Goal: Task Accomplishment & Management: Manage account settings

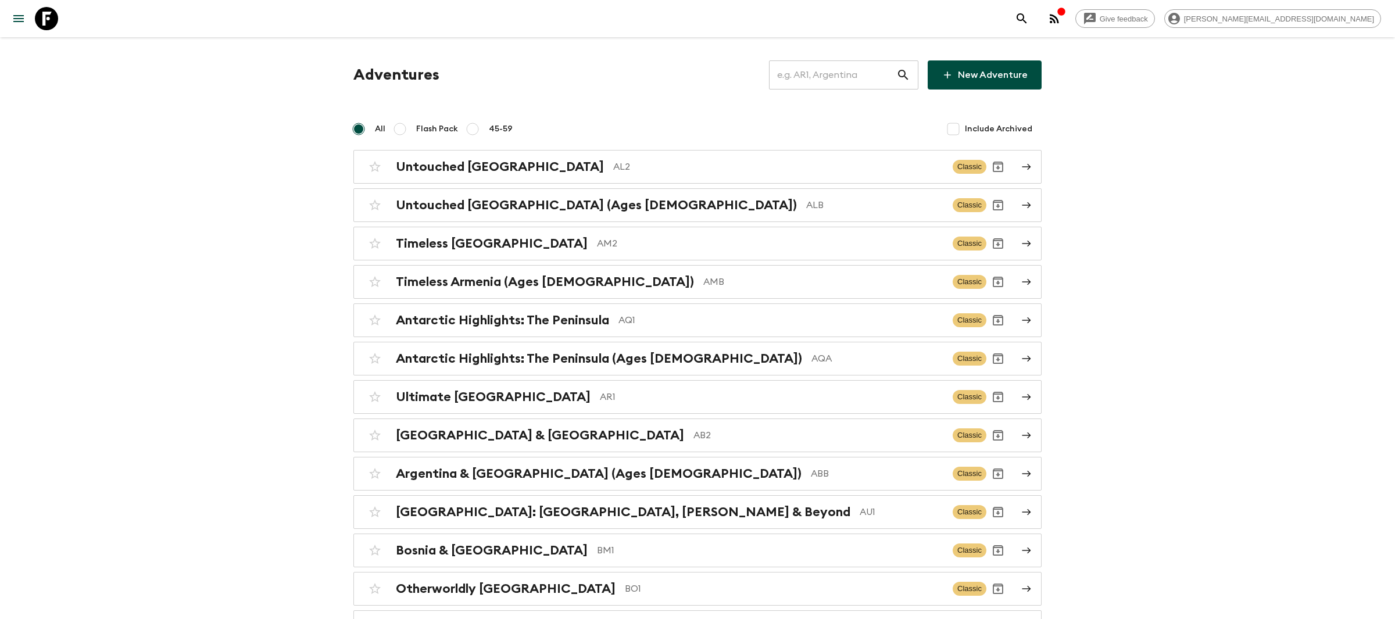
click at [831, 71] on input "text" at bounding box center [832, 75] width 127 height 33
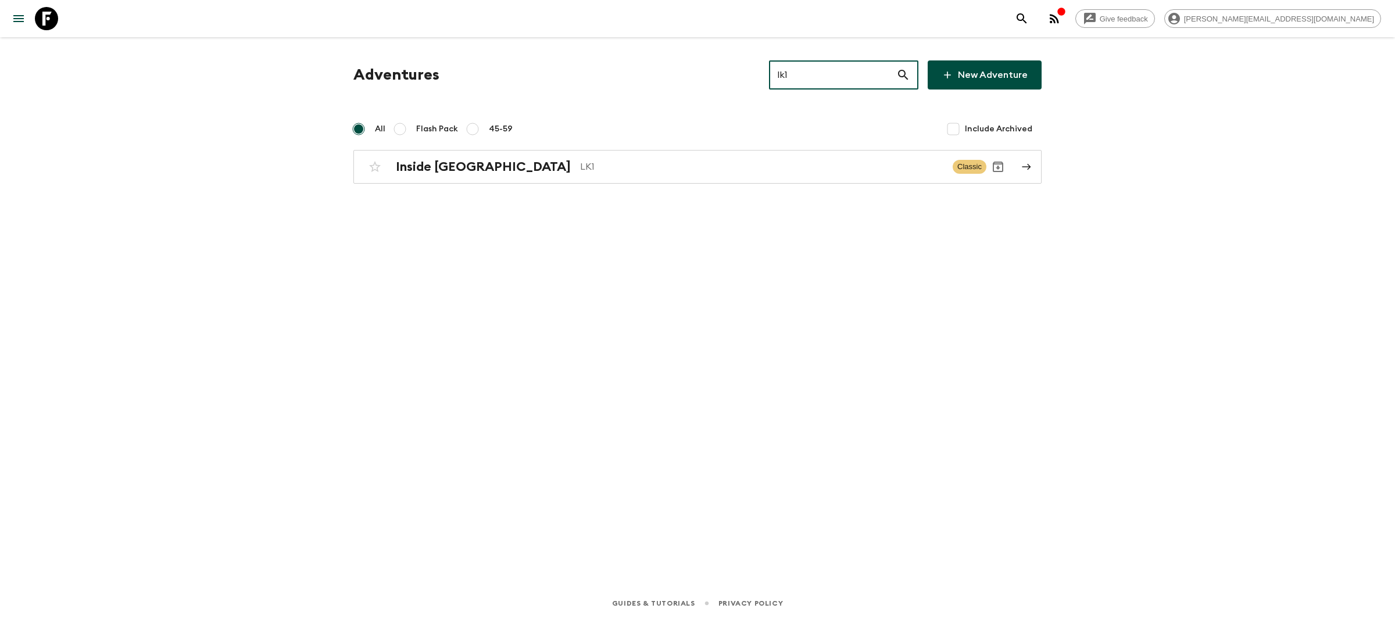
type input "lk1"
click at [512, 148] on div "Adventures lk1 ​ New Adventure All Flash Pack 45-59 Include Archived Inside [GE…" at bounding box center [697, 121] width 716 height 123
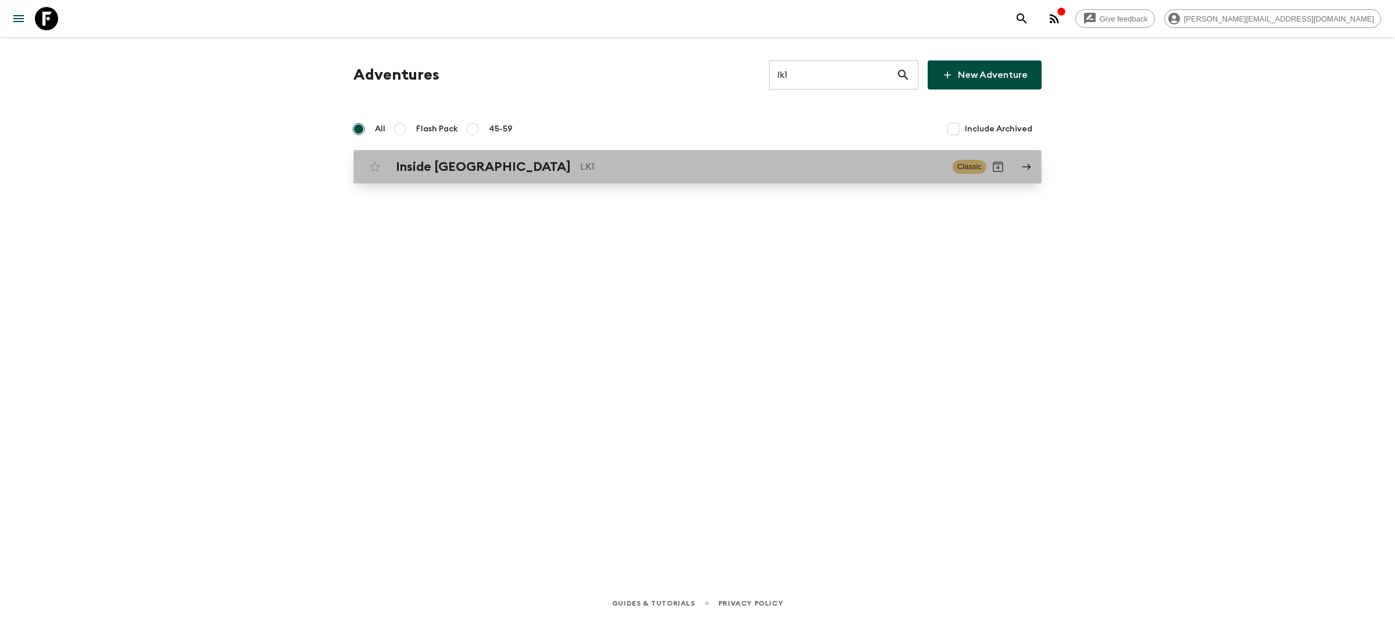
click at [580, 168] on p "LK1" at bounding box center [761, 167] width 363 height 14
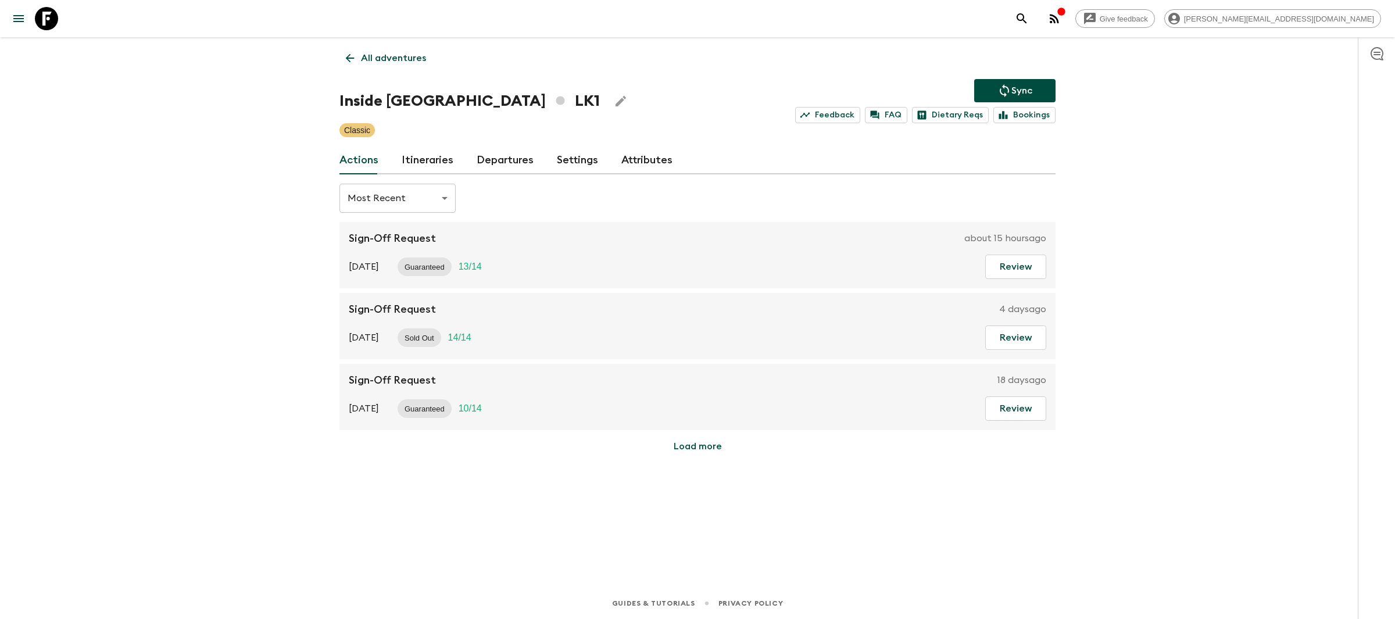
click at [508, 145] on div "All adventures Inside [GEOGRAPHIC_DATA] LK1 Sync Feedback FAQ Dietary Reqs Book…" at bounding box center [697, 296] width 744 height 518
click at [498, 163] on link "Departures" at bounding box center [504, 160] width 57 height 28
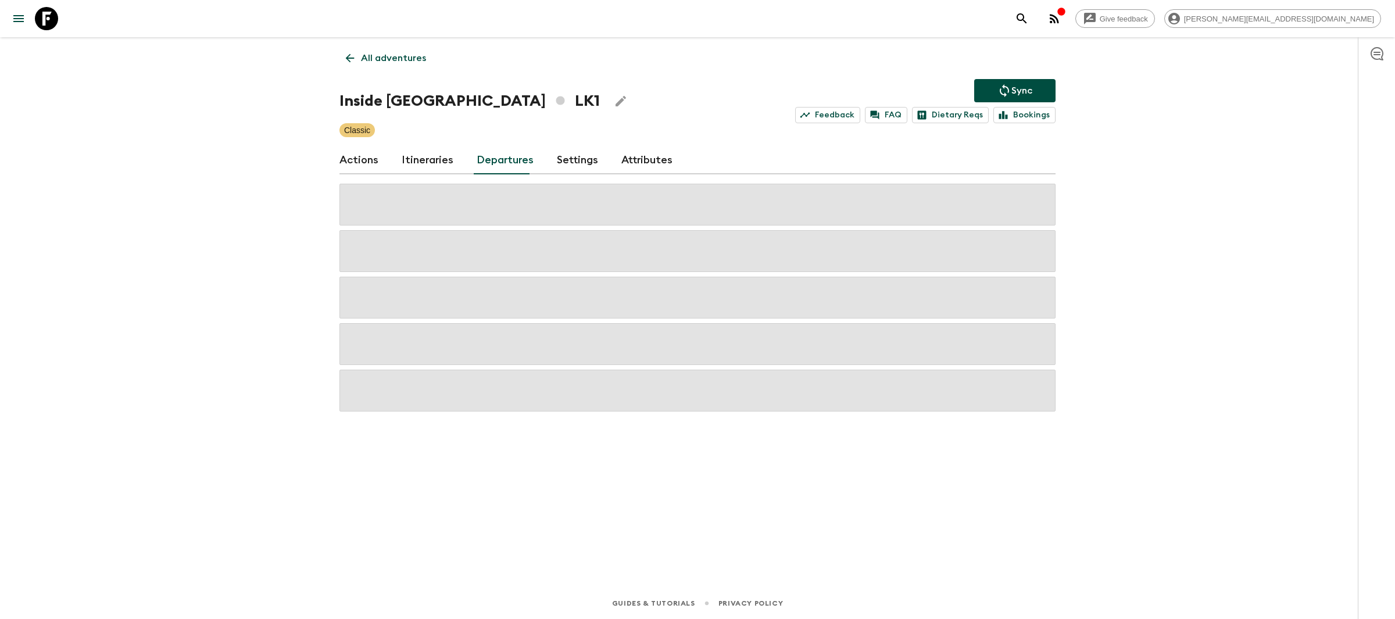
click at [410, 164] on link "Itineraries" at bounding box center [428, 160] width 52 height 28
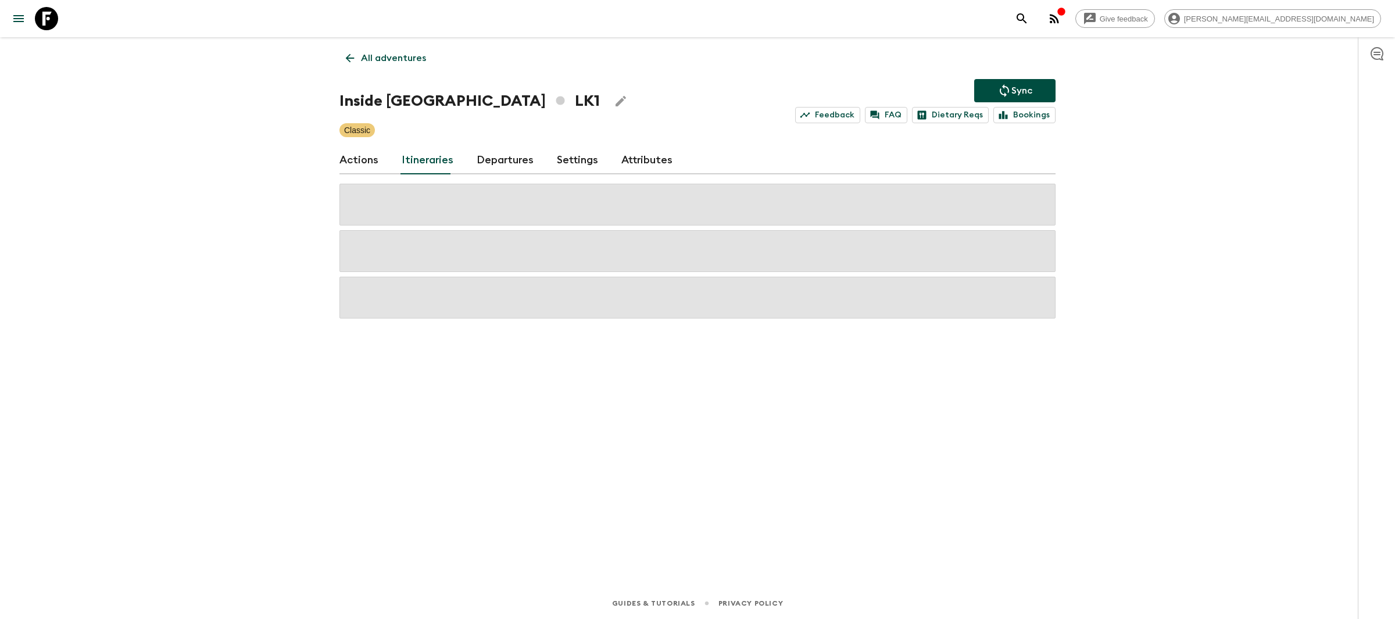
click at [485, 163] on link "Departures" at bounding box center [504, 160] width 57 height 28
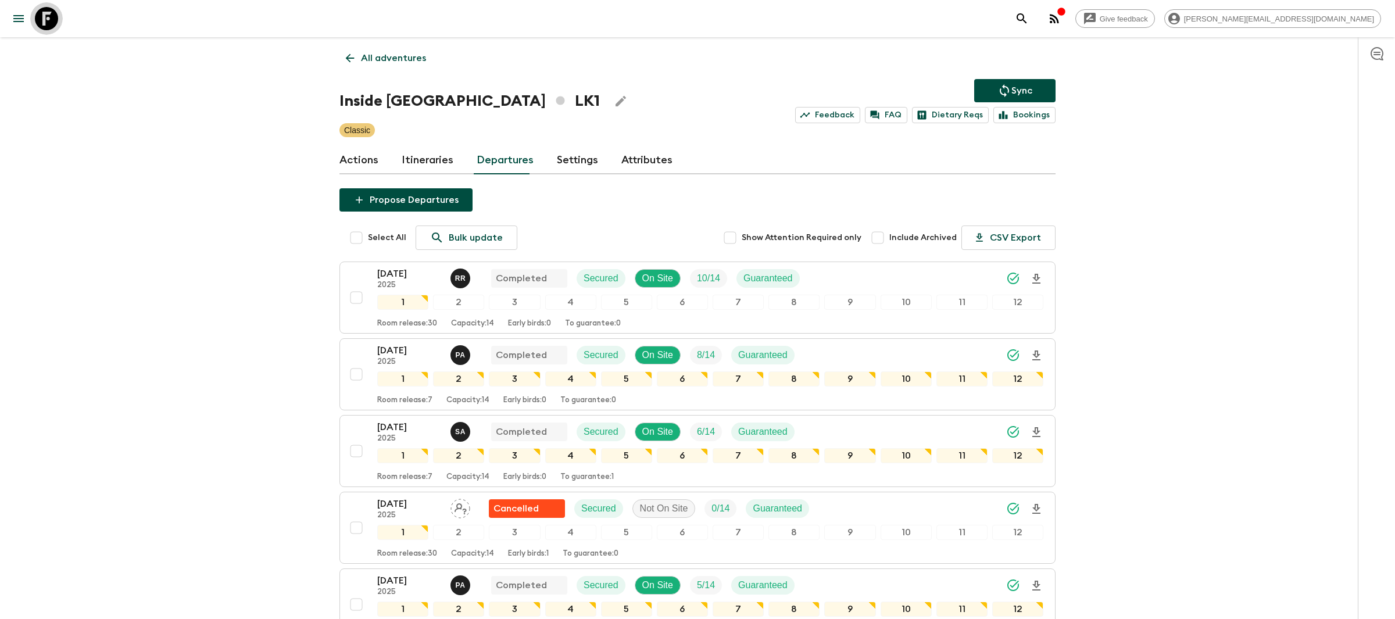
click at [53, 18] on icon at bounding box center [46, 18] width 23 height 23
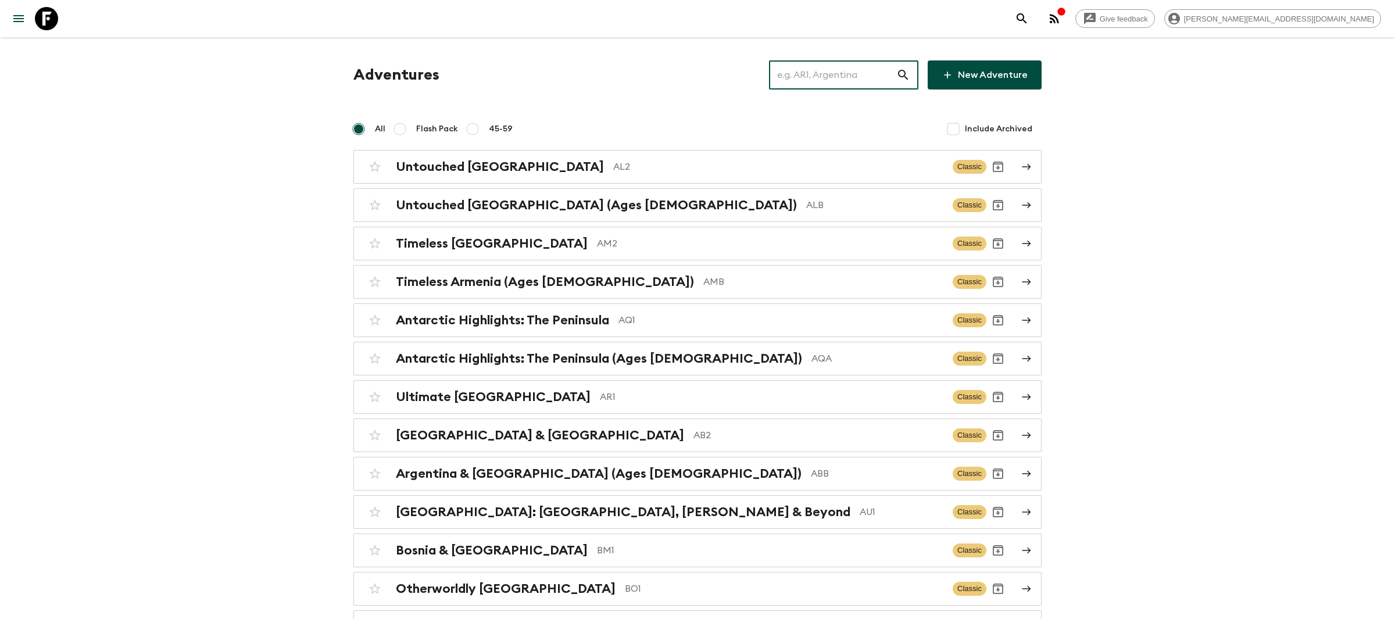
click at [811, 72] on input "text" at bounding box center [832, 75] width 127 height 33
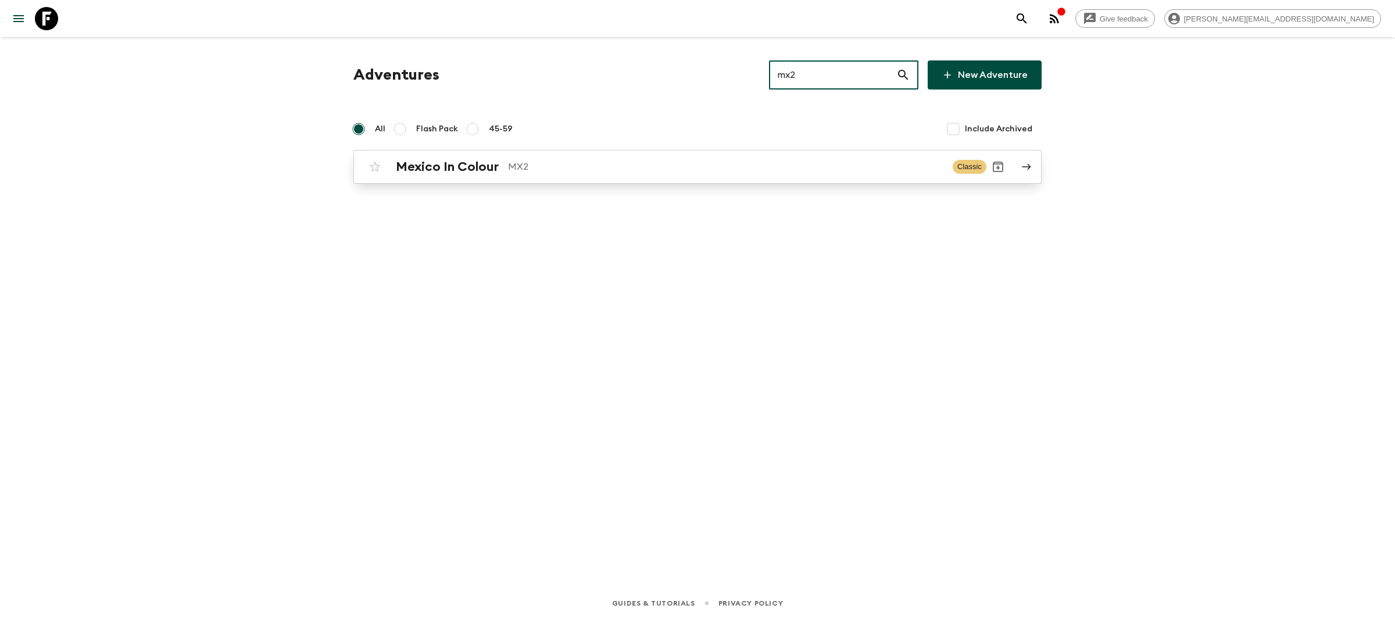
type input "mx2"
click at [497, 177] on div "Mexico In Colour MX2 Classic" at bounding box center [674, 166] width 623 height 23
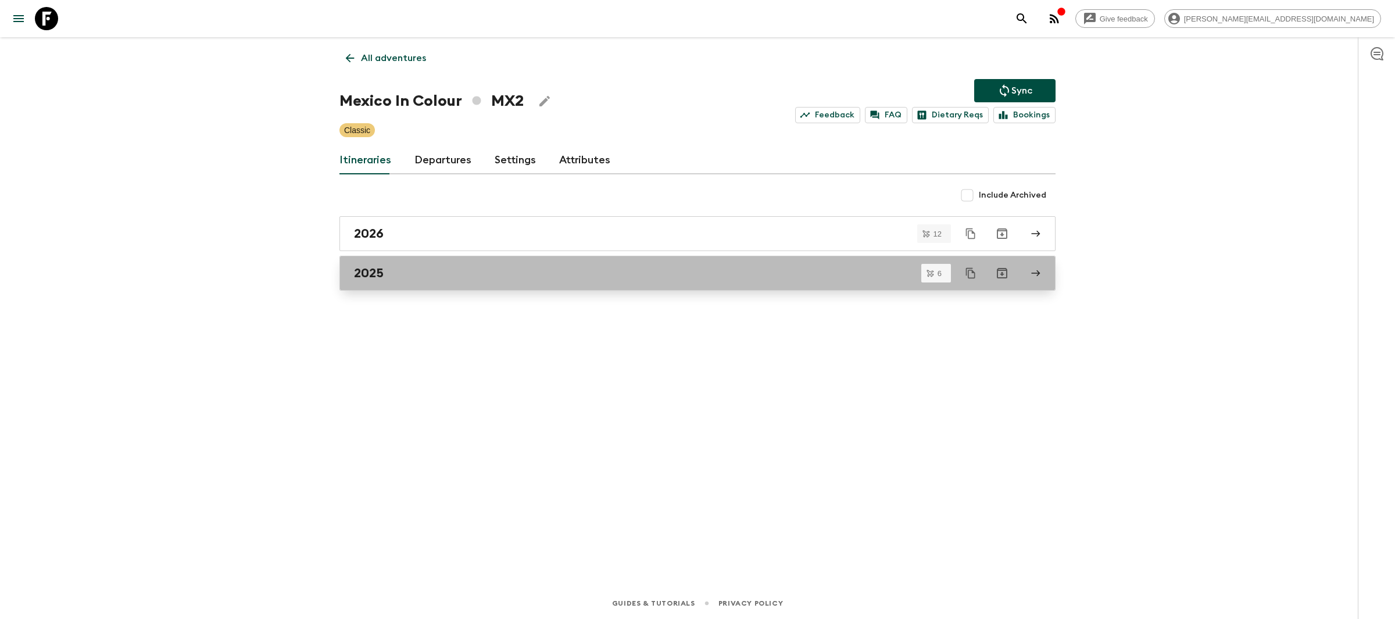
click at [417, 274] on div "2025" at bounding box center [686, 273] width 665 height 15
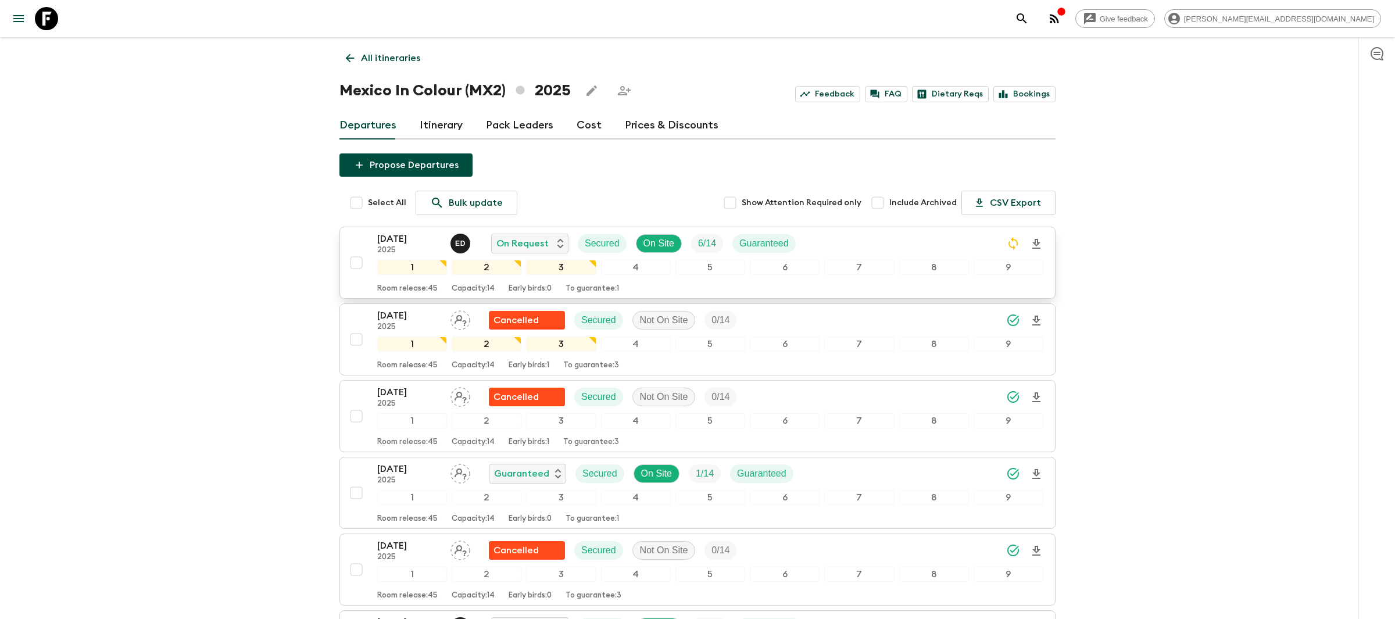
click at [847, 246] on div "[DATE] 2025 E D On Request Secured On Site 6 / 14 Guaranteed" at bounding box center [710, 243] width 666 height 23
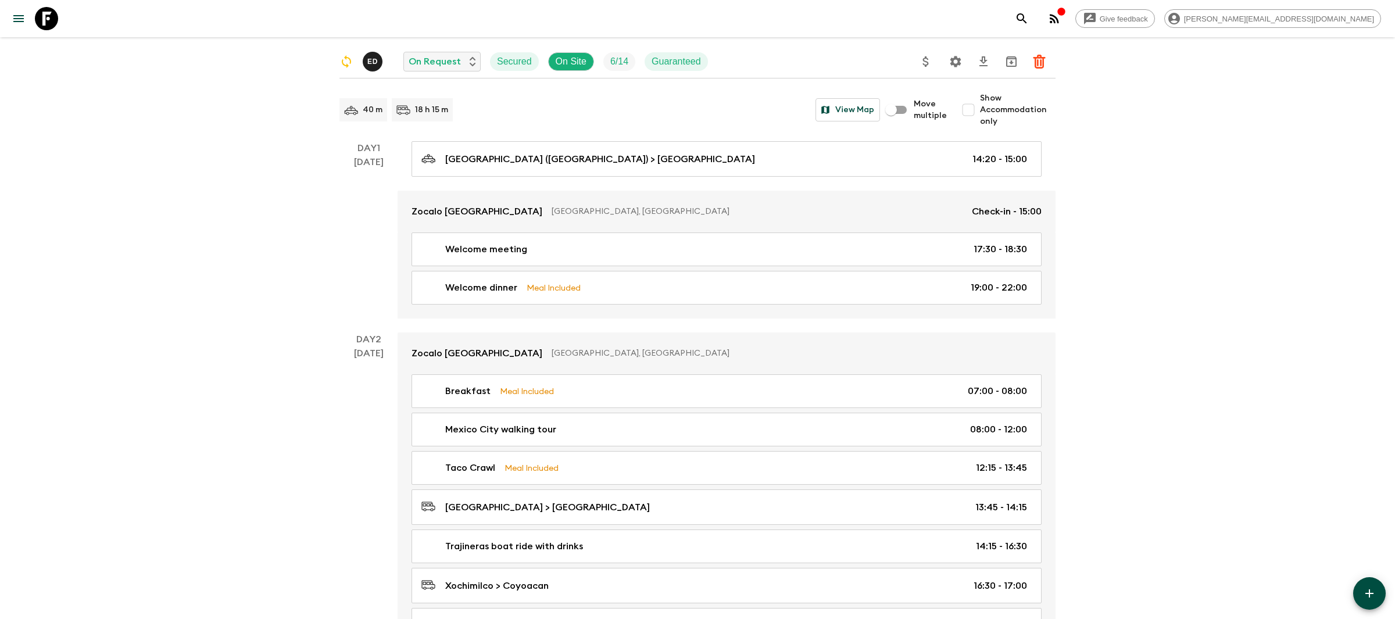
scroll to position [81, 0]
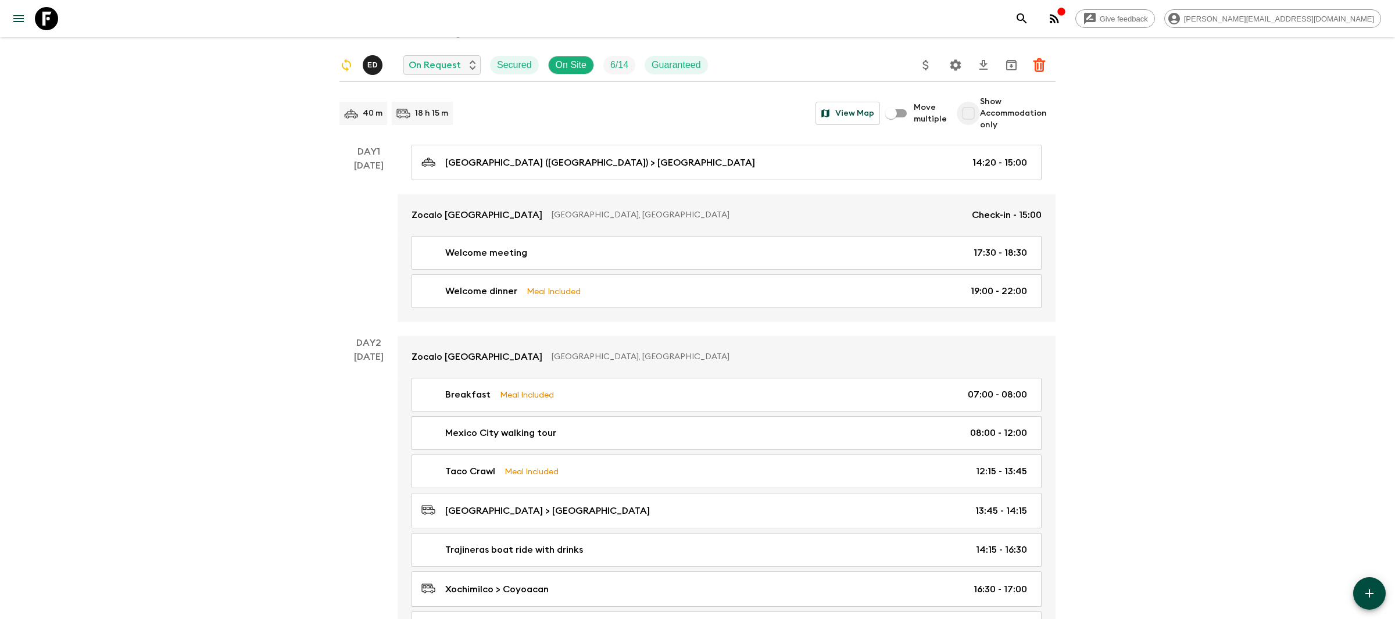
click at [967, 112] on input "Show Accommodation only" at bounding box center [967, 113] width 23 height 23
checkbox input "true"
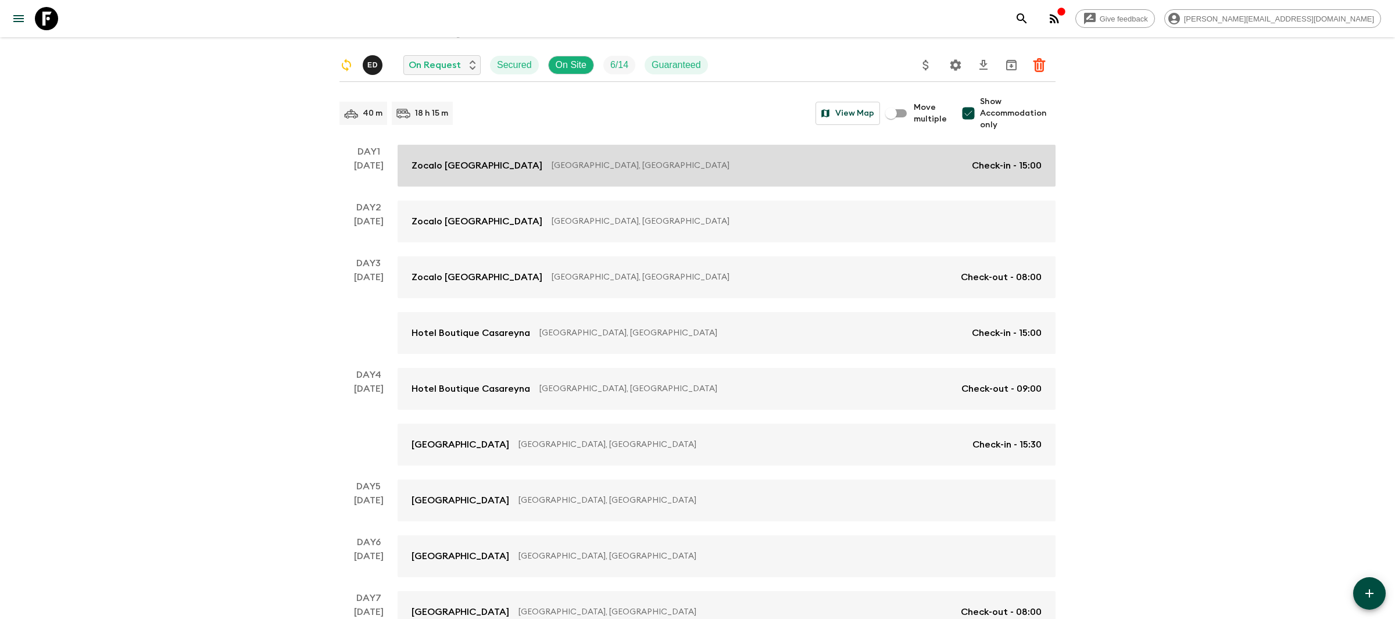
click at [574, 177] on link "Zocalo [GEOGRAPHIC_DATA] [GEOGRAPHIC_DATA], [GEOGRAPHIC_DATA] Check-in - 15:00" at bounding box center [726, 166] width 658 height 42
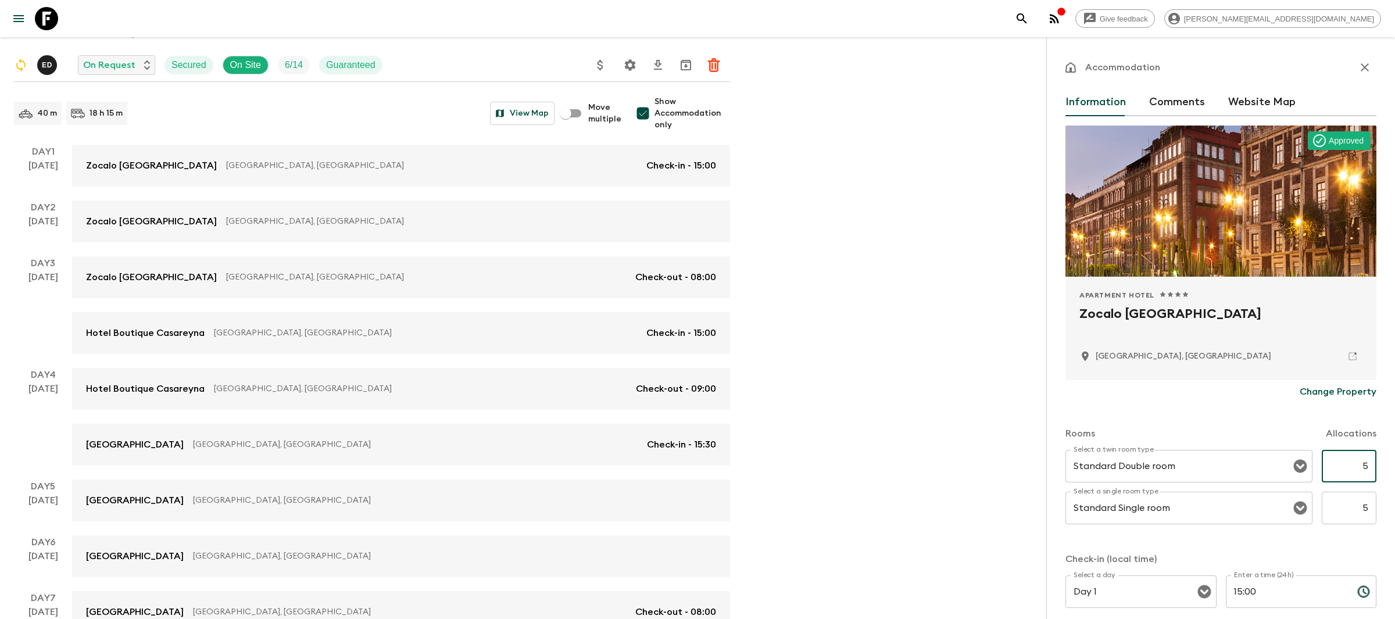
click at [1366, 461] on input "5" at bounding box center [1348, 466] width 55 height 33
type input "3"
click at [1370, 499] on input "5" at bounding box center [1348, 508] width 55 height 33
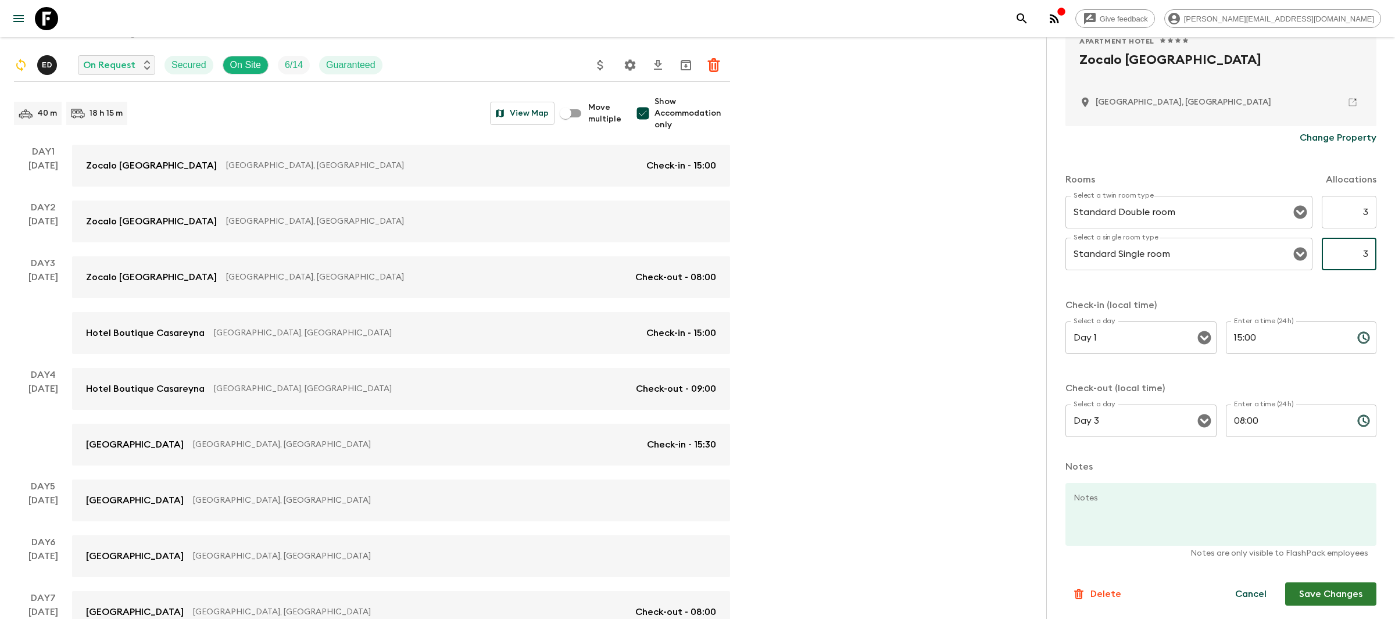
type input "3"
click at [1307, 592] on button "Save Changes" at bounding box center [1330, 593] width 91 height 23
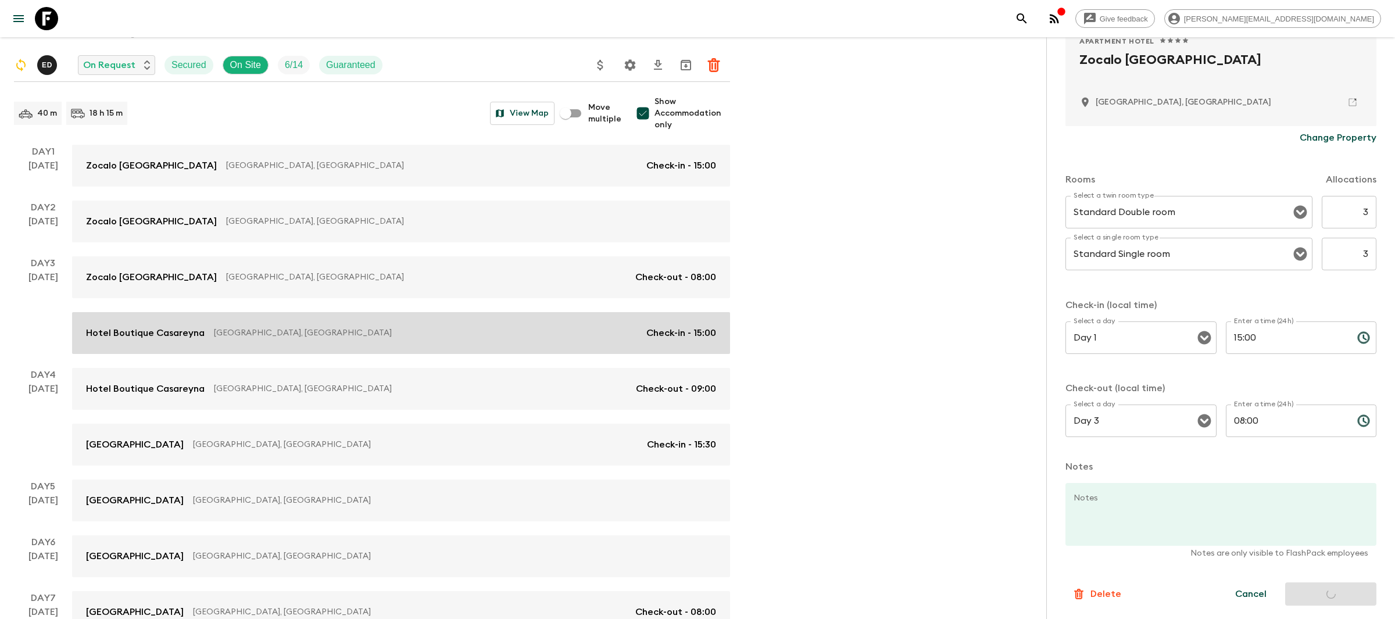
click at [316, 324] on link "[GEOGRAPHIC_DATA], [GEOGRAPHIC_DATA] Check-in - 15:00" at bounding box center [401, 333] width 658 height 42
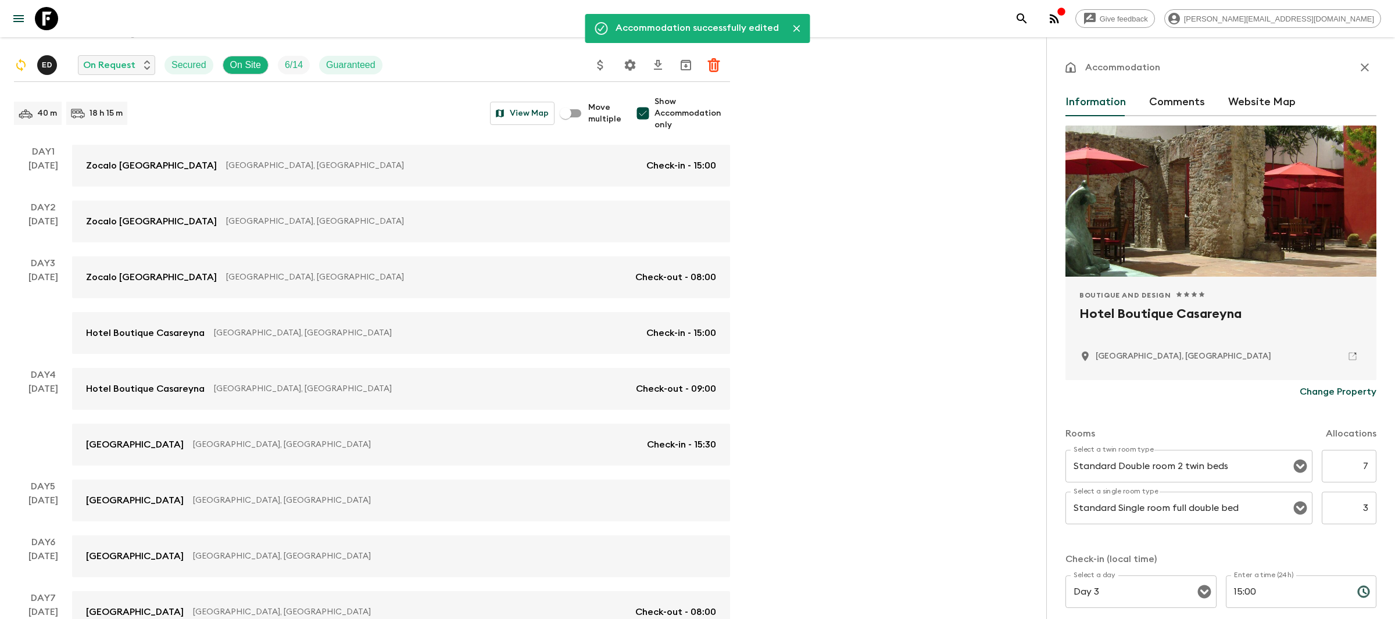
click at [1369, 467] on input "7" at bounding box center [1348, 466] width 55 height 33
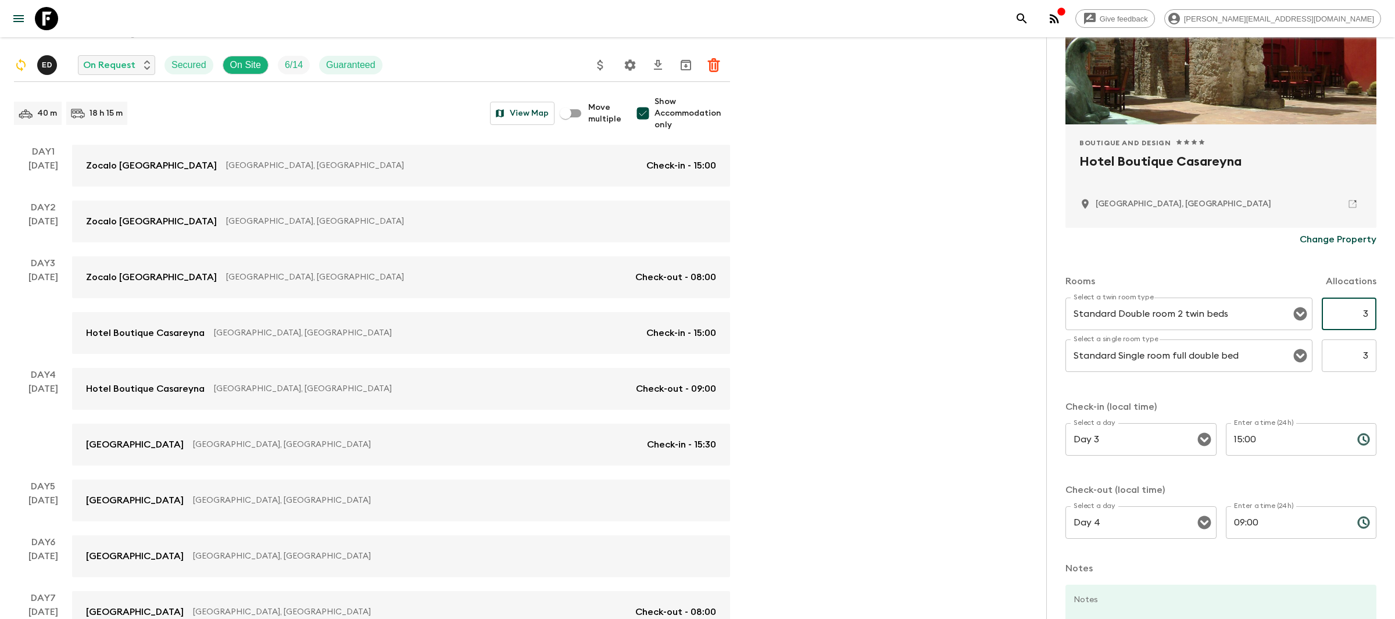
scroll to position [254, 0]
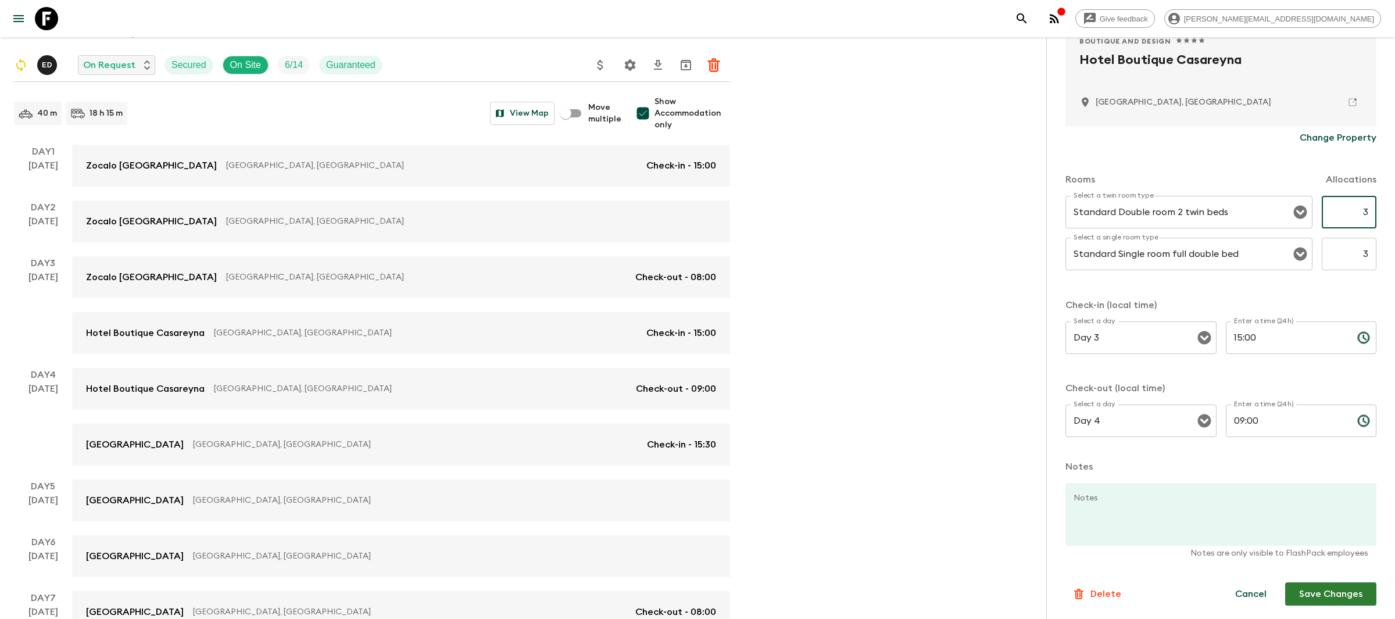
type input "3"
click at [1325, 594] on button "Save Changes" at bounding box center [1330, 593] width 91 height 23
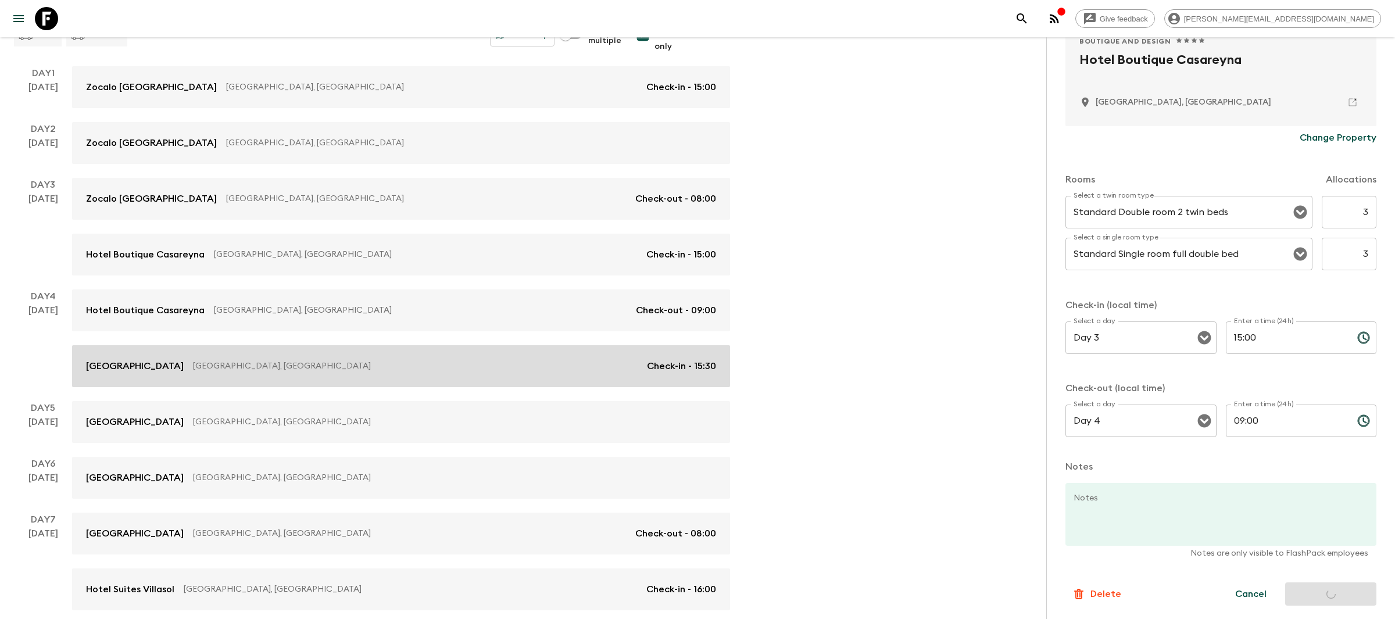
scroll to position [191, 0]
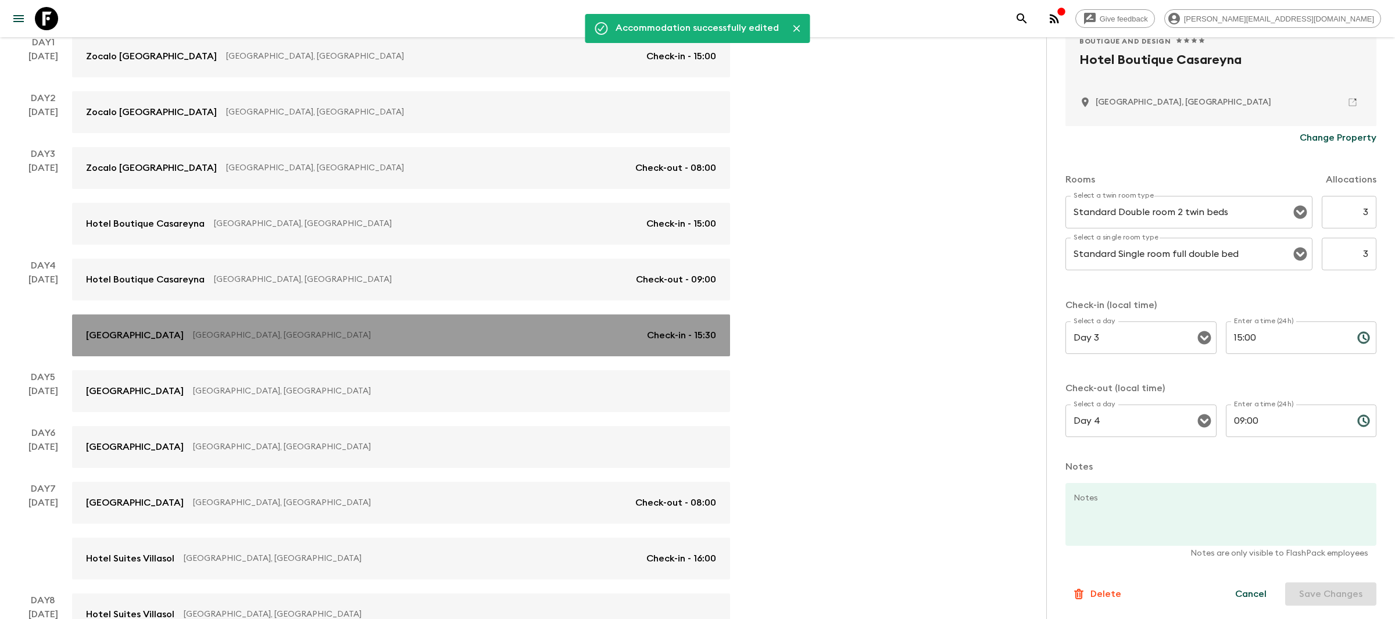
click at [357, 343] on link "[GEOGRAPHIC_DATA], [GEOGRAPHIC_DATA] Check-in - 15:30" at bounding box center [401, 335] width 658 height 42
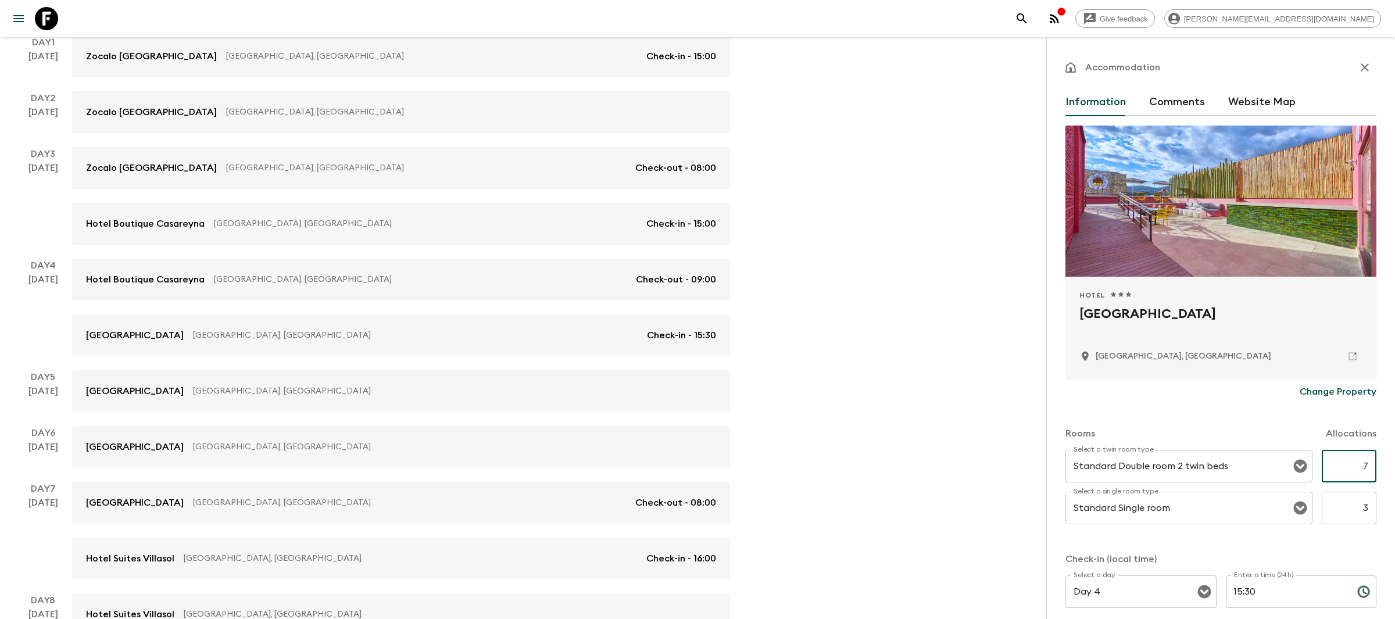
click at [1363, 464] on input "7" at bounding box center [1348, 466] width 55 height 33
click at [1368, 467] on input "7" at bounding box center [1348, 466] width 55 height 33
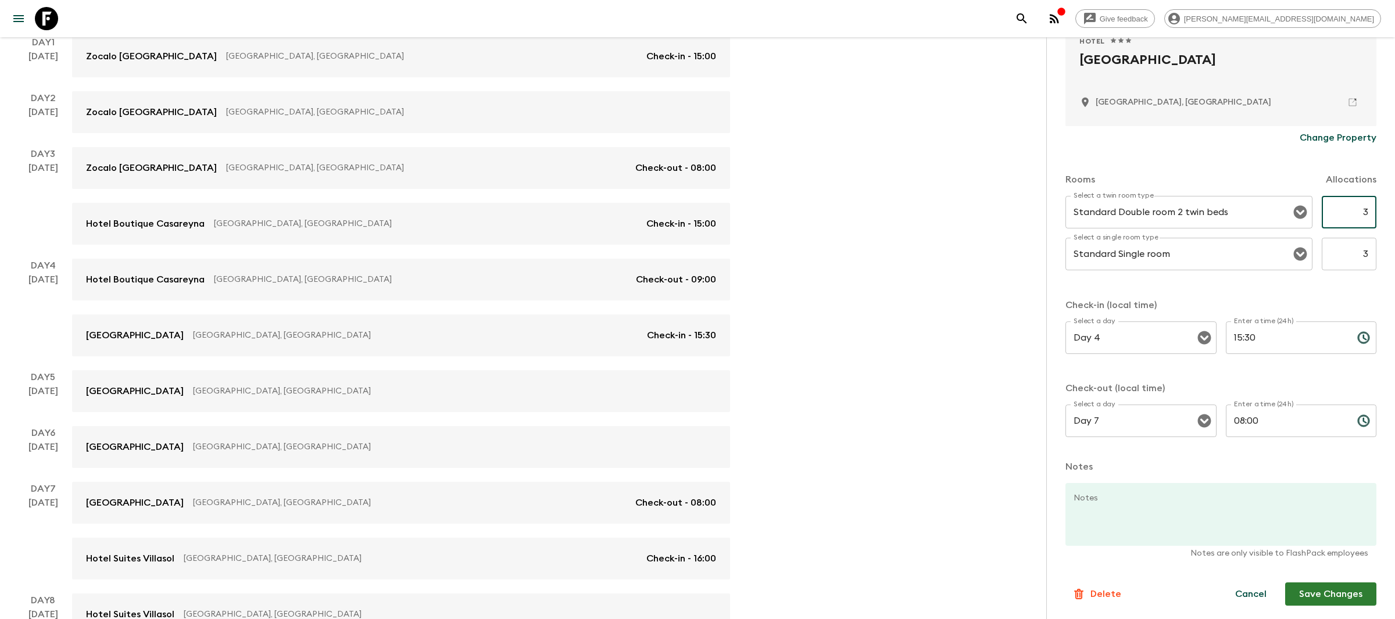
type input "3"
click at [1335, 593] on button "Save Changes" at bounding box center [1330, 593] width 91 height 23
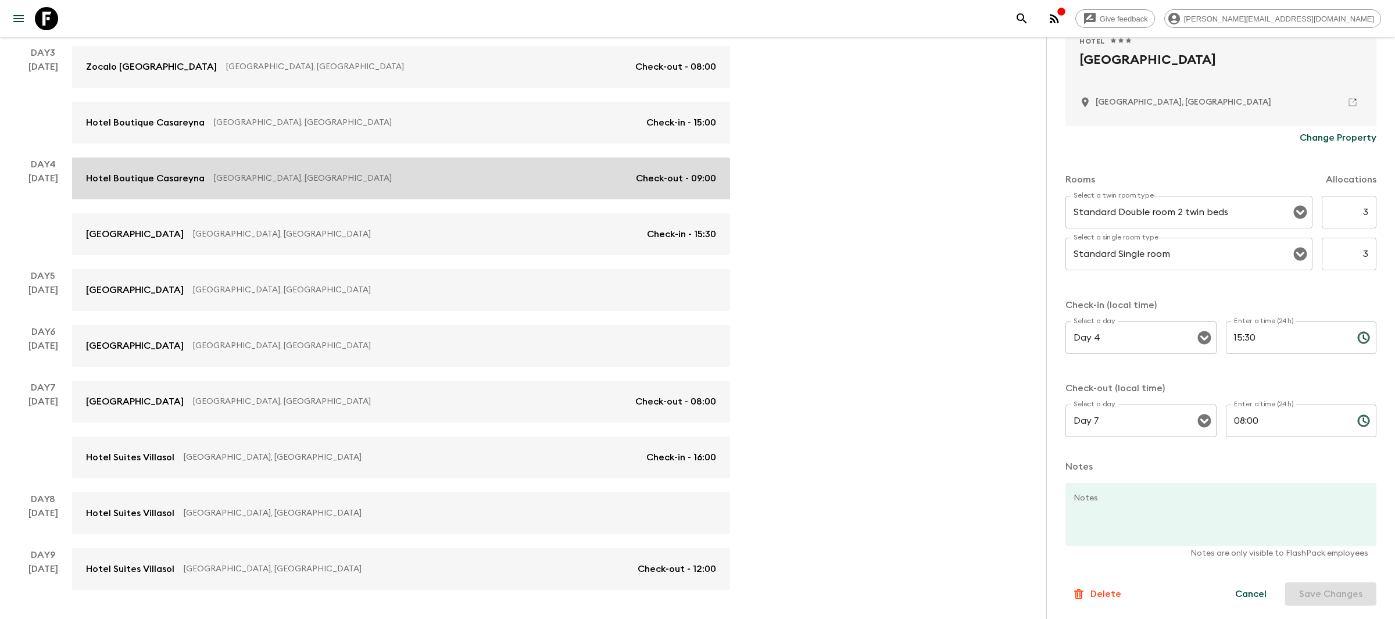
scroll to position [326, 0]
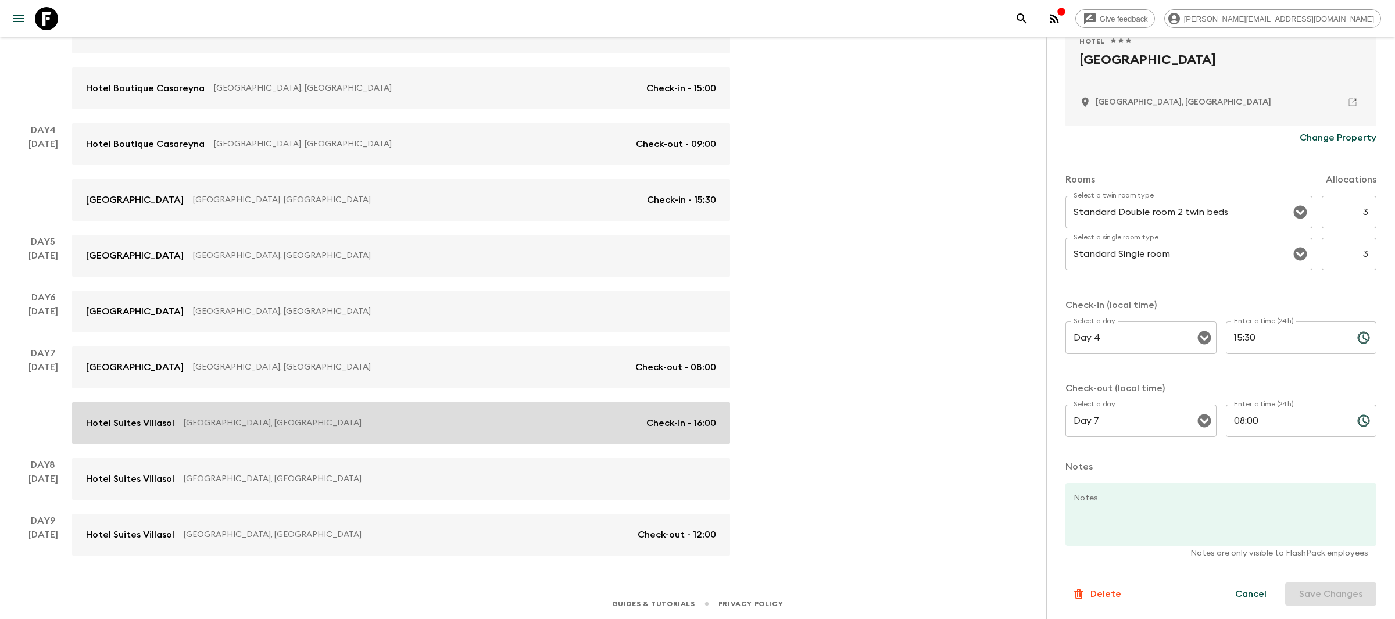
click at [418, 428] on p "[GEOGRAPHIC_DATA], [GEOGRAPHIC_DATA]" at bounding box center [410, 423] width 453 height 12
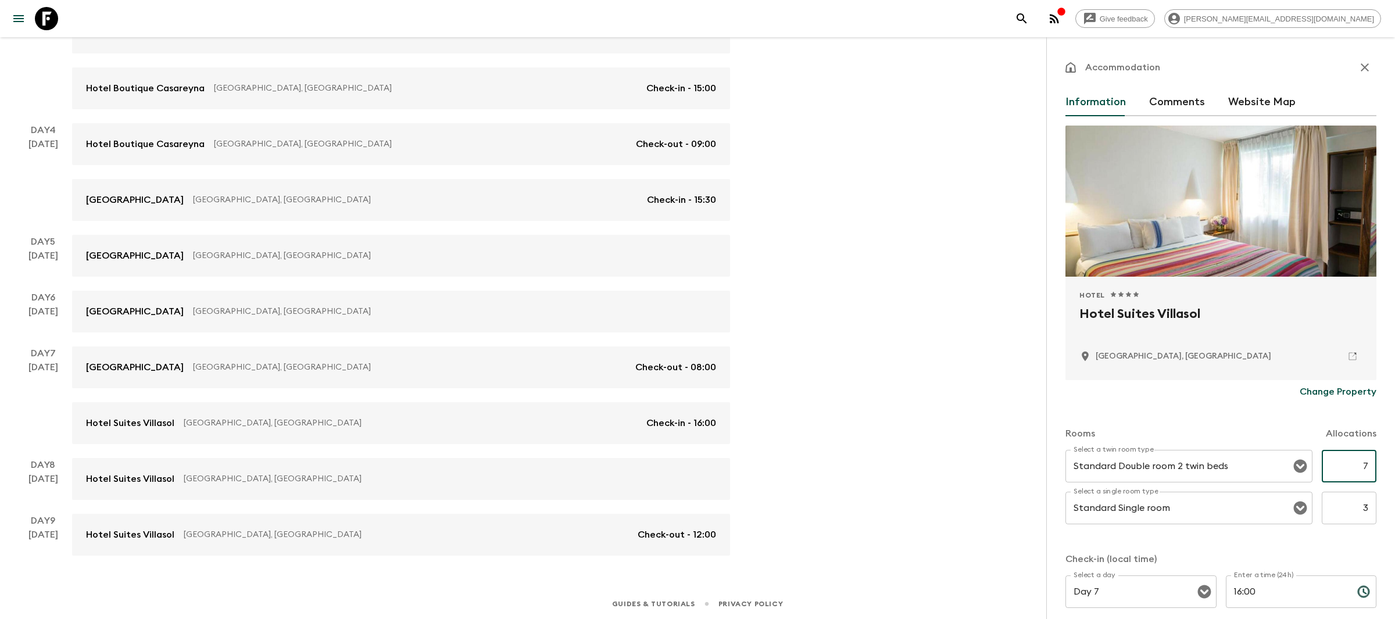
click at [1365, 464] on input "7" at bounding box center [1348, 466] width 55 height 33
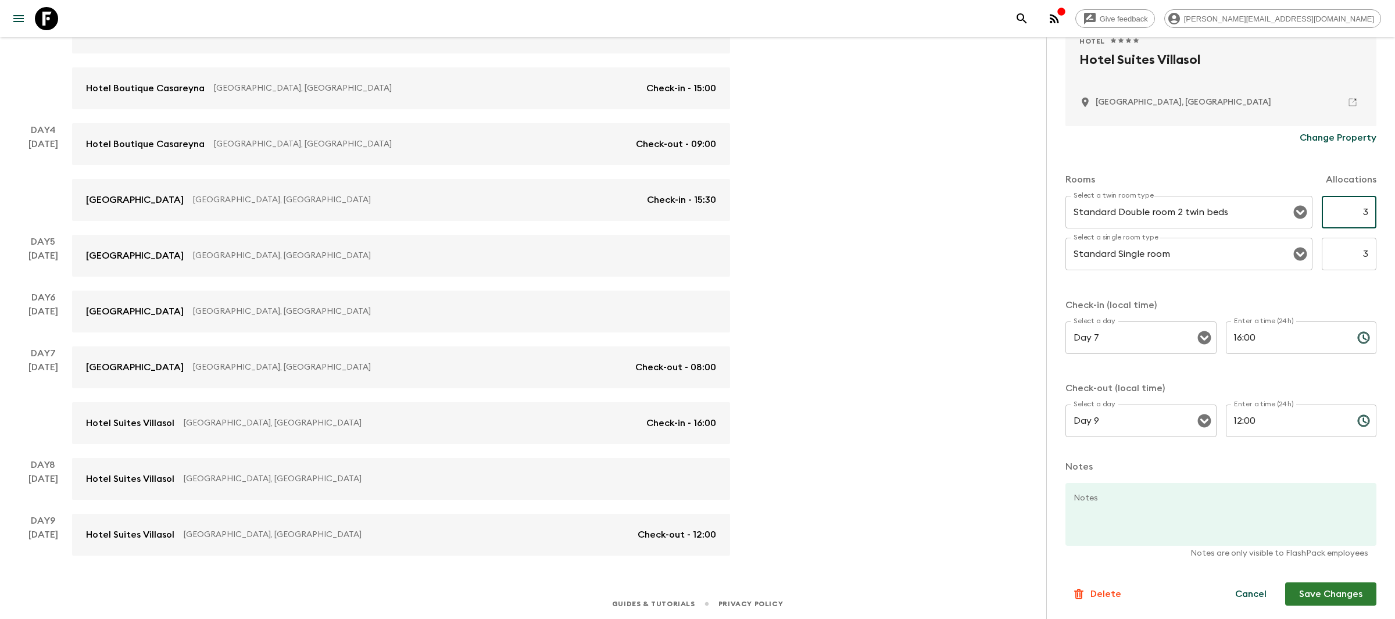
type input "3"
click at [1334, 577] on form "Hotel 1 Star 2 Stars 3 Stars 4 Stars 5 Stars Hotel Suites Villasol [GEOGRAPHIC_…" at bounding box center [1220, 239] width 311 height 734
click at [1327, 587] on button "Save Changes" at bounding box center [1330, 593] width 91 height 23
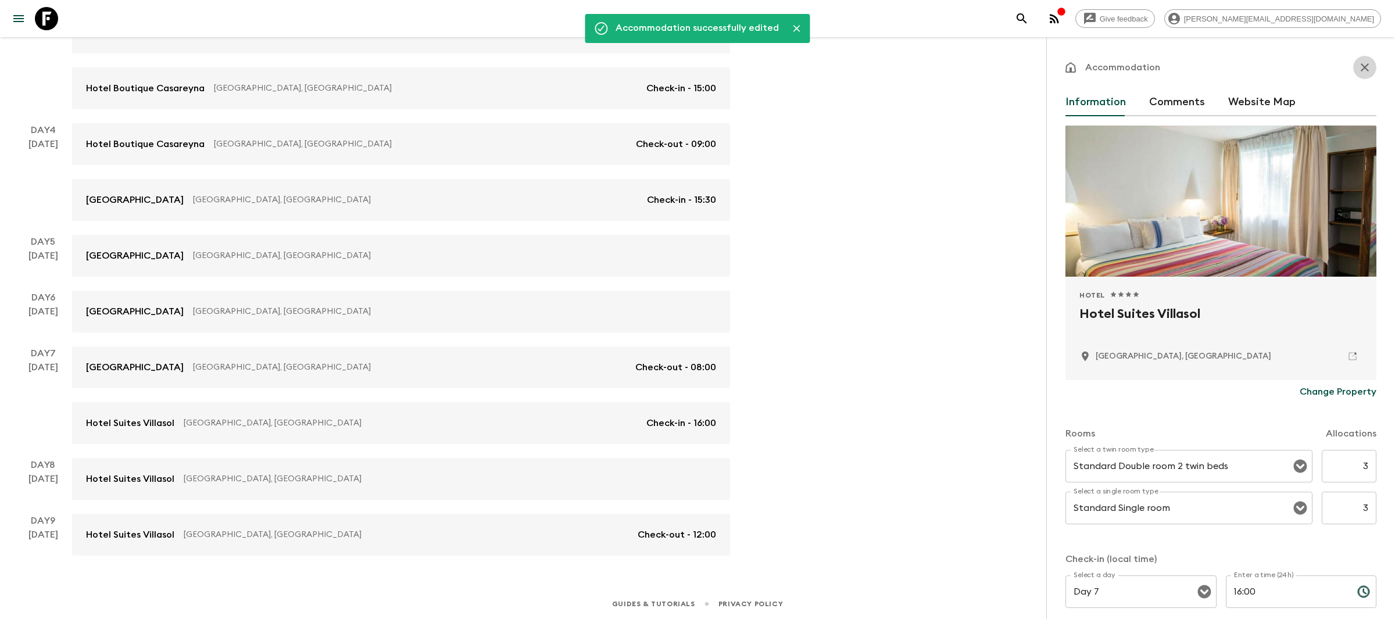
click at [1363, 65] on icon "button" at bounding box center [1364, 67] width 14 height 14
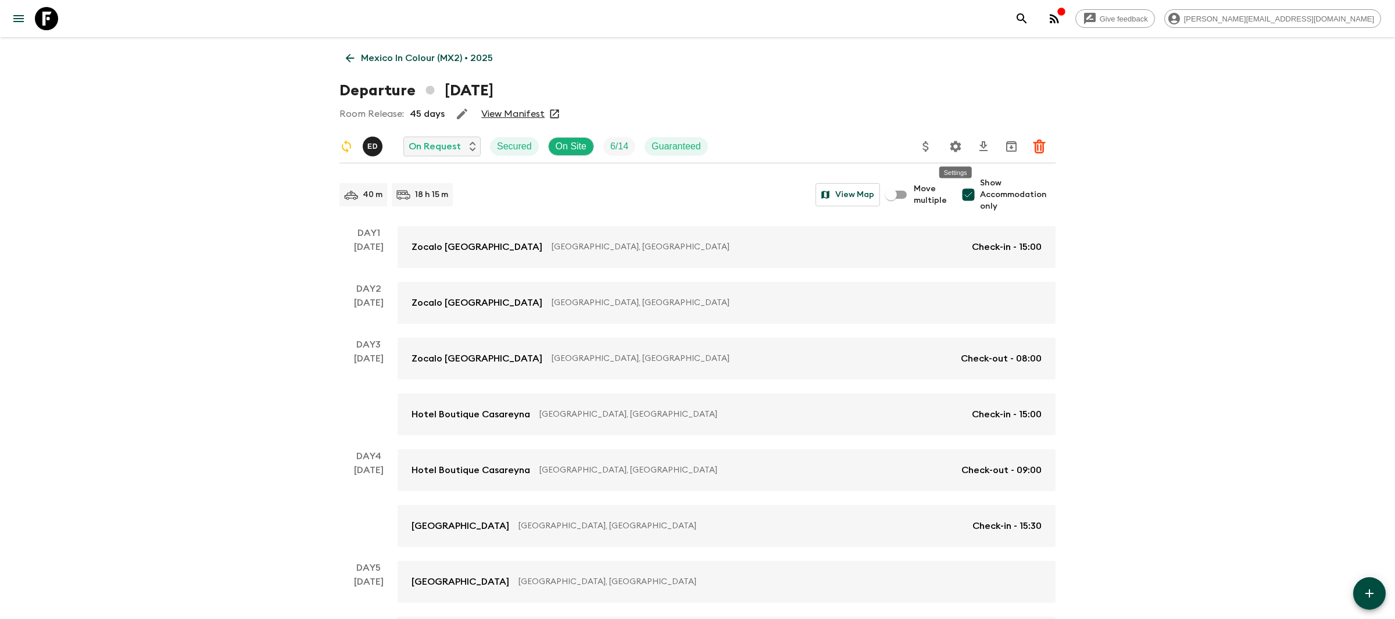
click at [955, 145] on icon "Settings" at bounding box center [955, 146] width 14 height 14
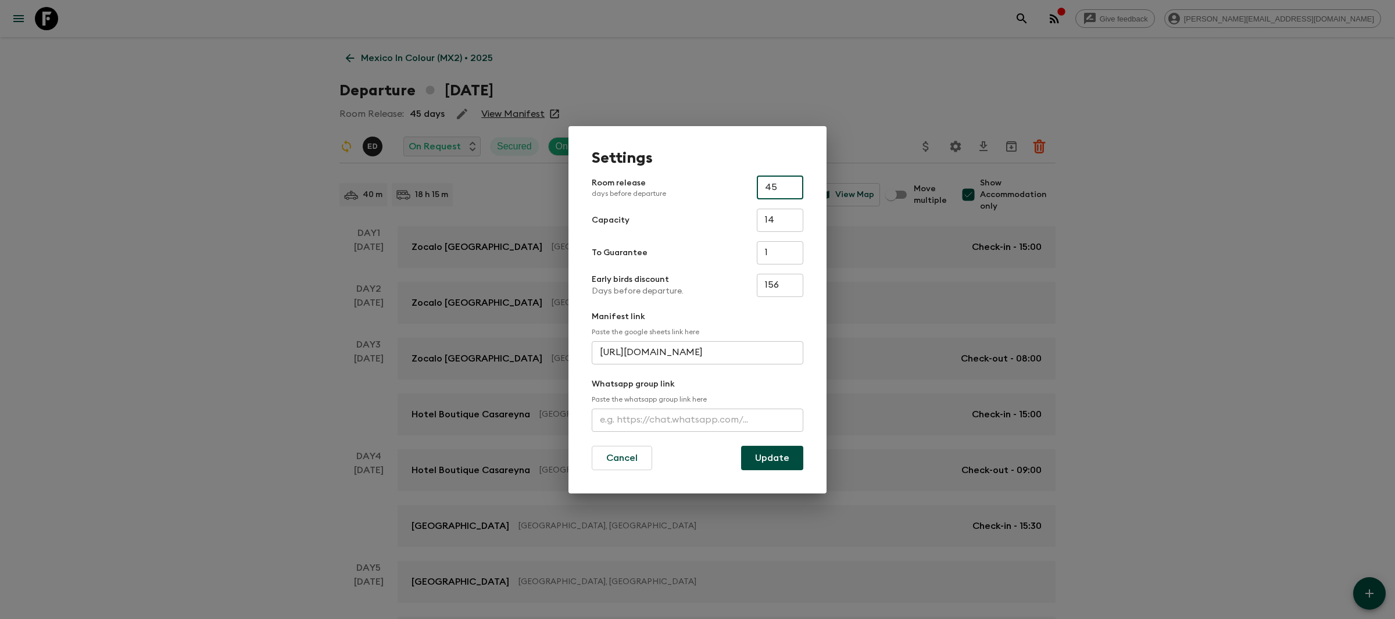
click at [784, 188] on input "45" at bounding box center [780, 187] width 46 height 23
type input "4"
type input "8"
click at [752, 458] on button "Update" at bounding box center [772, 458] width 62 height 24
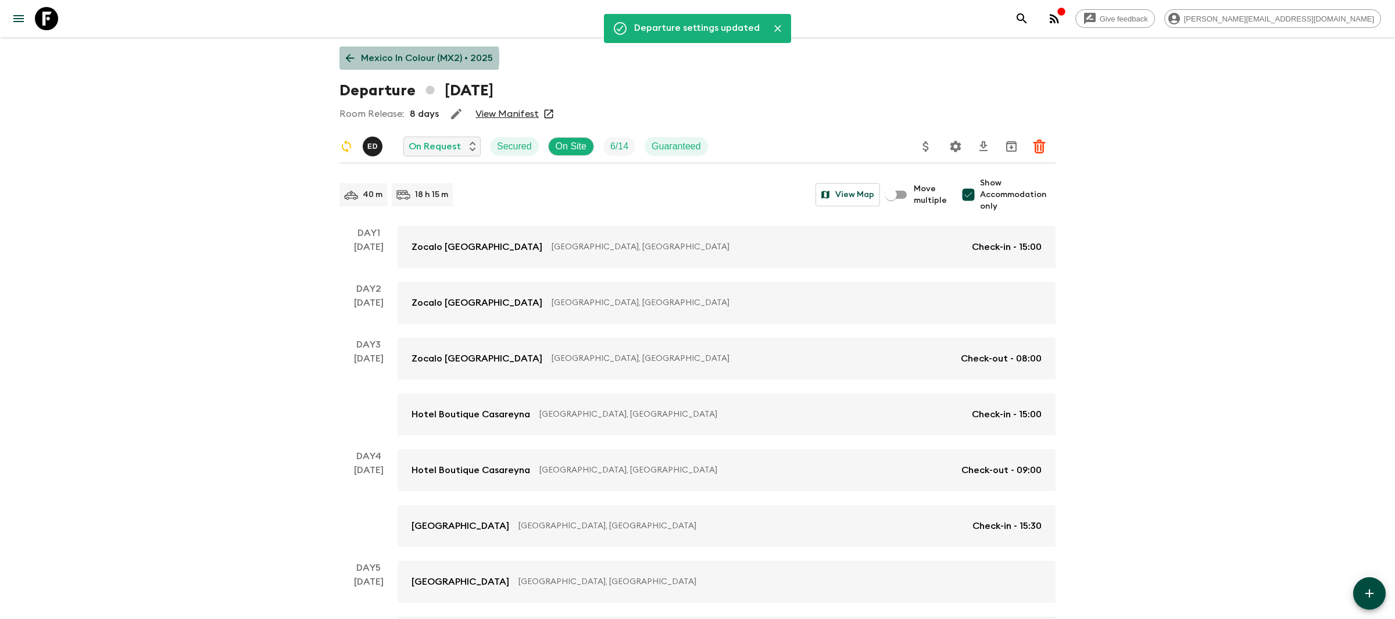
click at [405, 58] on p "Mexico In Colour (MX2) • 2025" at bounding box center [427, 58] width 132 height 14
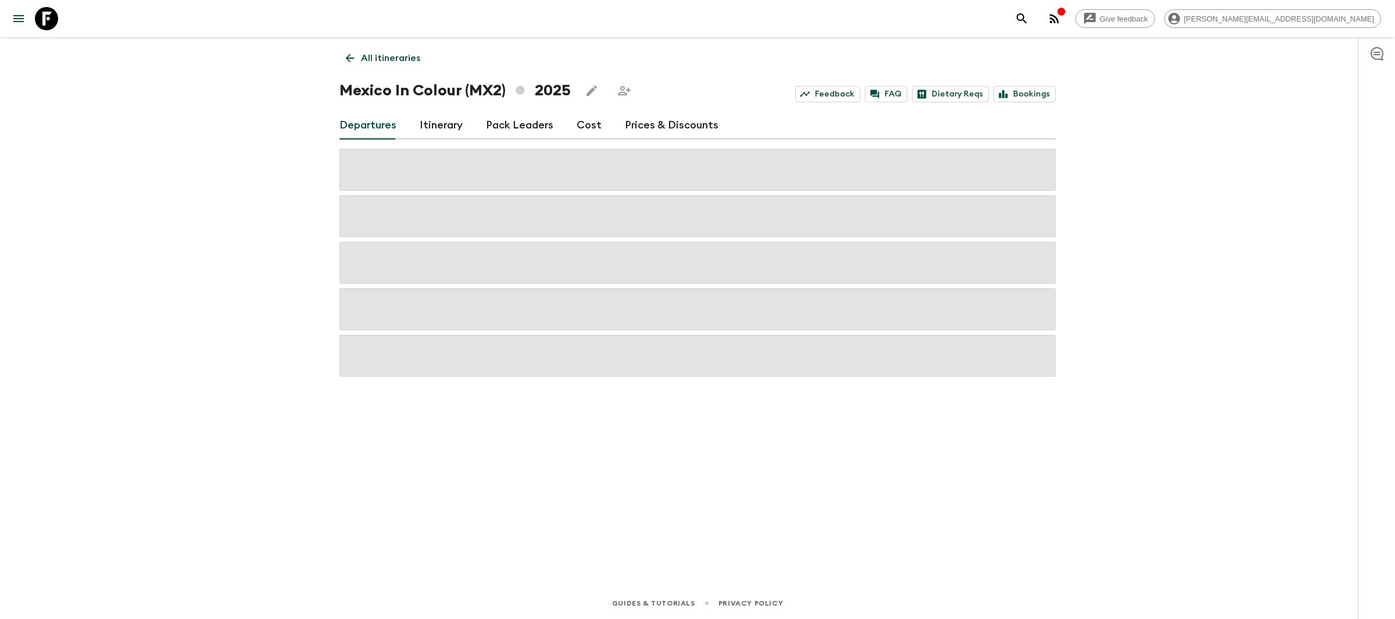
click at [405, 58] on p "All itineraries" at bounding box center [390, 58] width 59 height 14
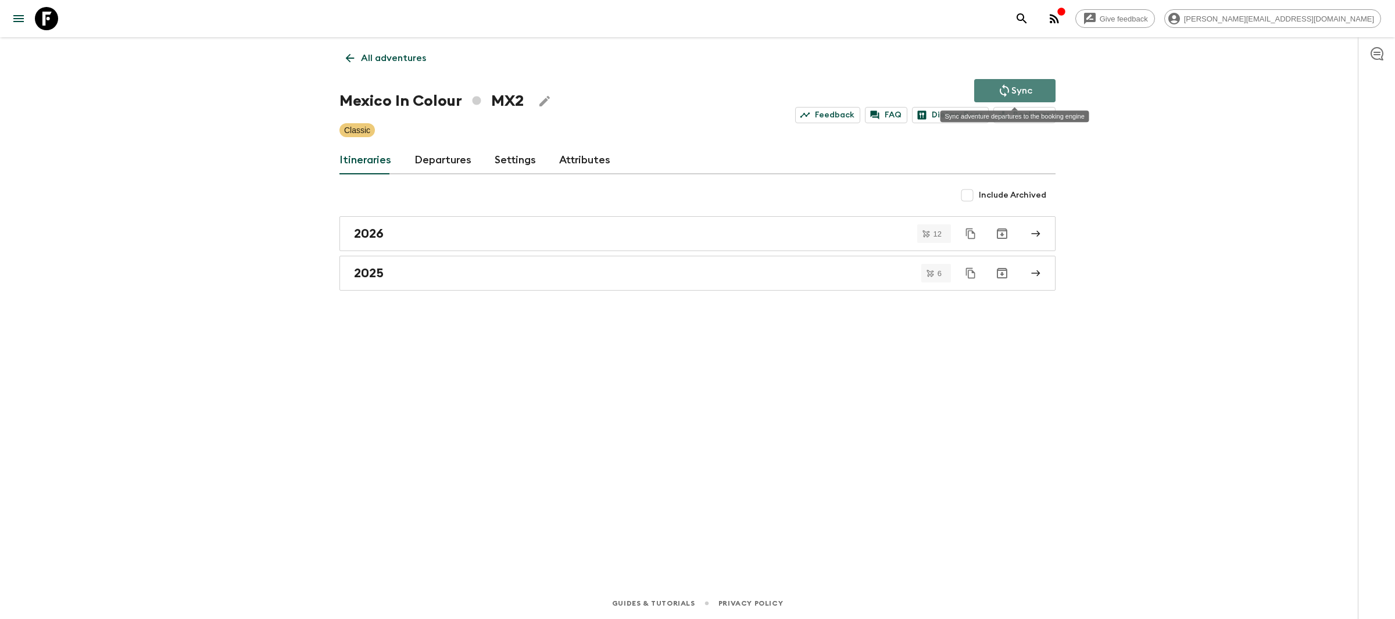
click at [992, 92] on button "Sync" at bounding box center [1014, 90] width 81 height 23
